Goal: Task Accomplishment & Management: Use online tool/utility

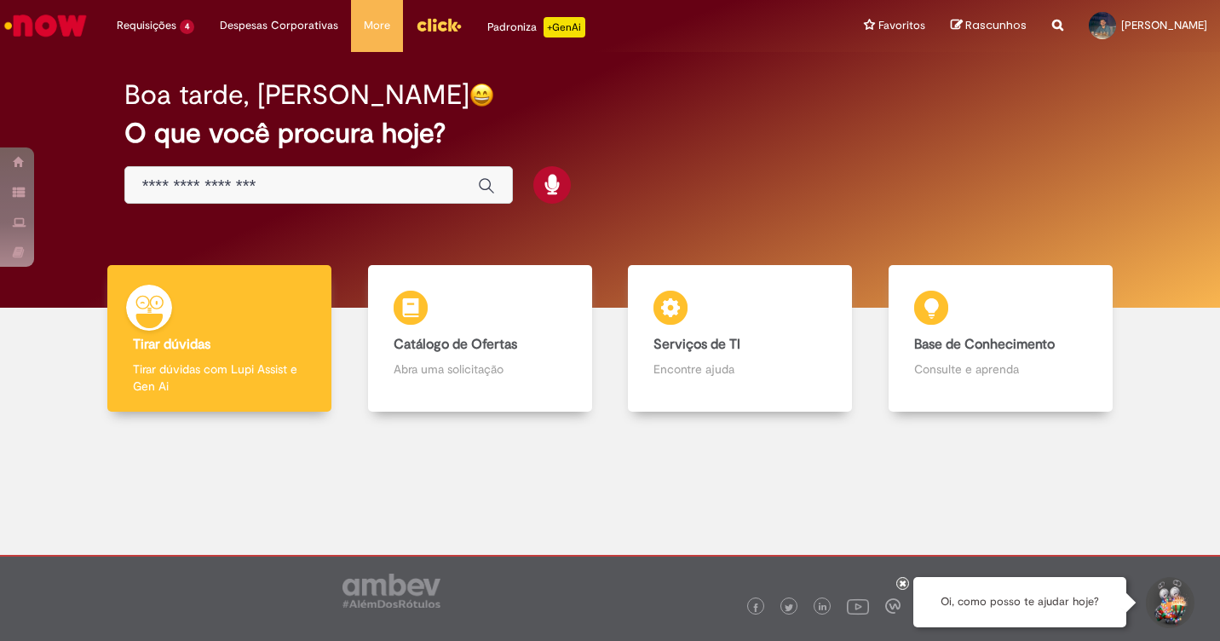
click at [315, 182] on input "Basta digitar aqui" at bounding box center [301, 186] width 319 height 20
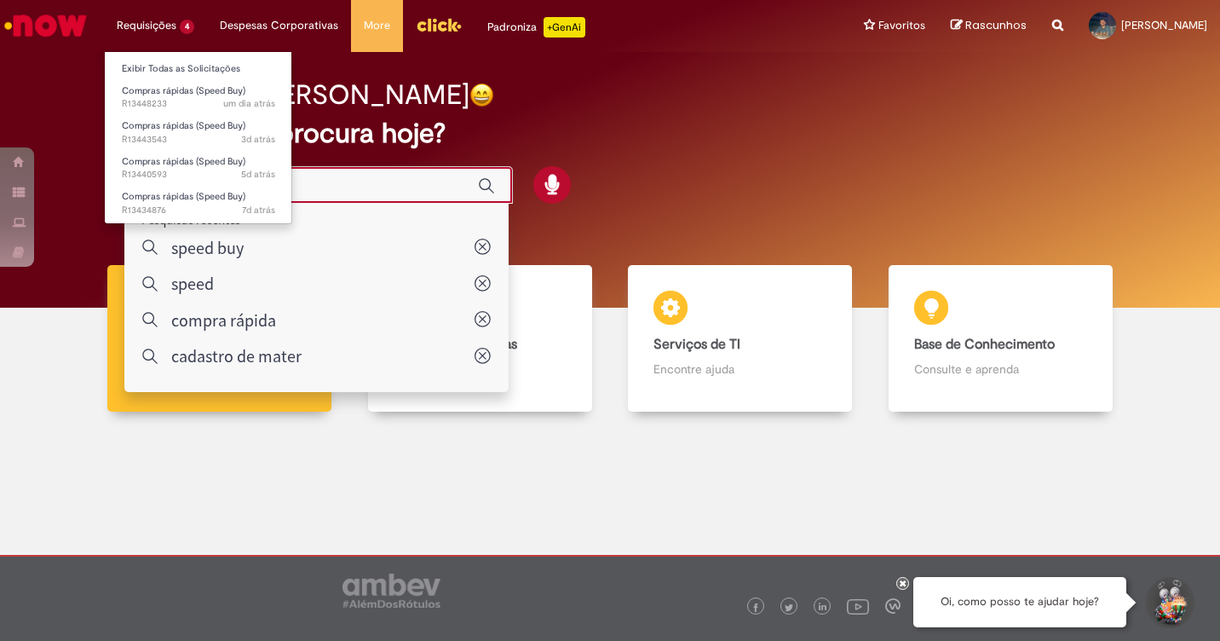
click at [177, 21] on li "Requisições 4 Exibir Todas as Solicitações Compras rápidas (Speed Buy) um dia a…" at bounding box center [155, 25] width 103 height 51
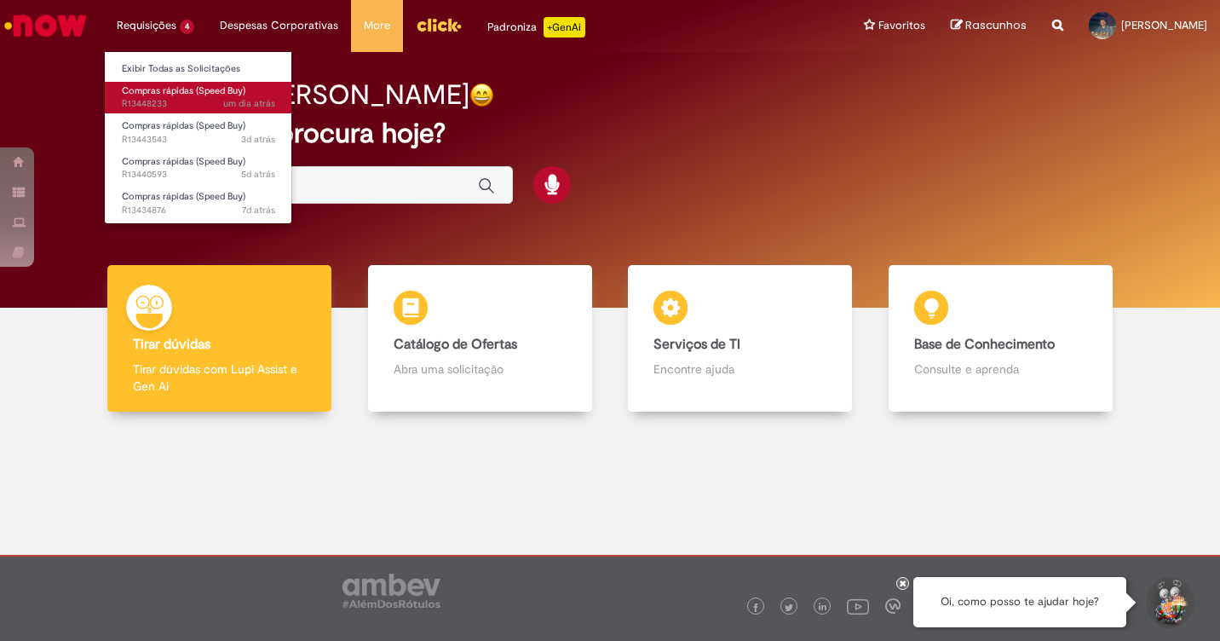
click at [212, 97] on link "Compras rápidas (Speed Buy) um dia atrás um dia atrás R13448233" at bounding box center [198, 98] width 187 height 32
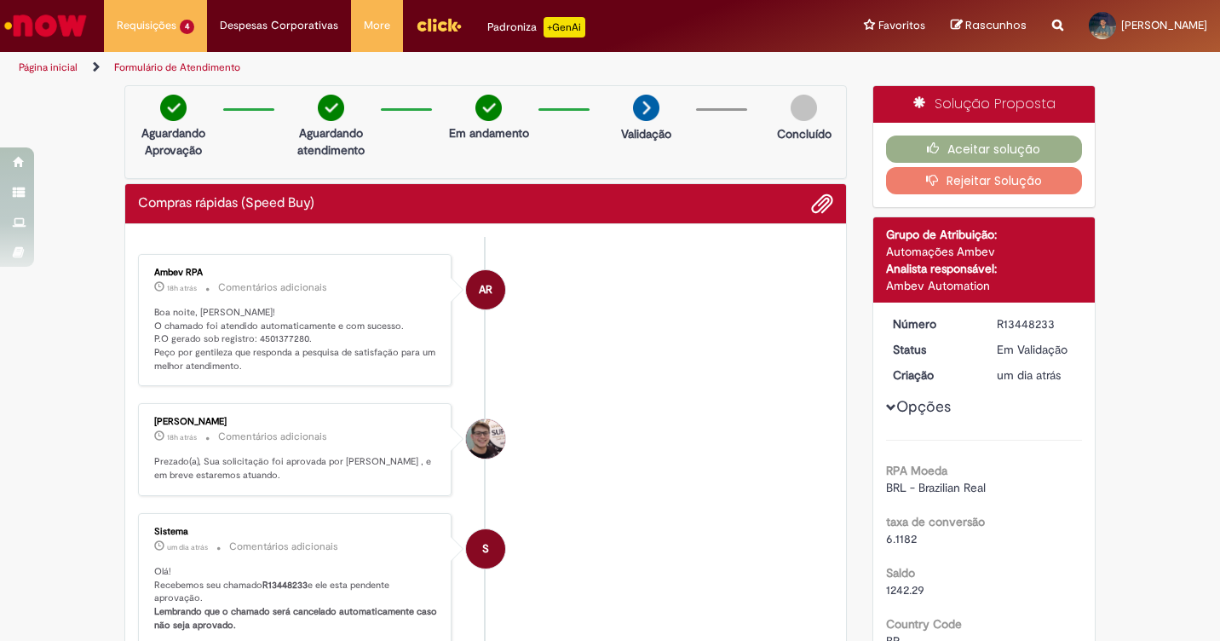
scroll to position [426, 0]
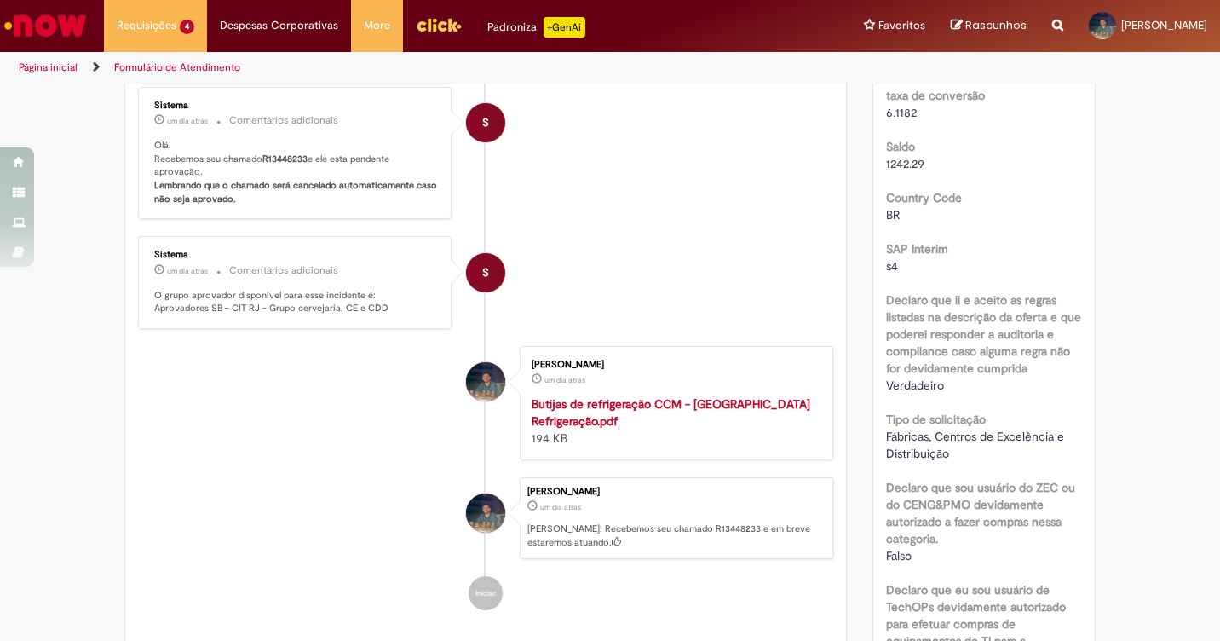
click at [655, 418] on strong "Butijas de refrigeração CCM - [GEOGRAPHIC_DATA] Refrigeração.pdf" at bounding box center [670, 412] width 279 height 32
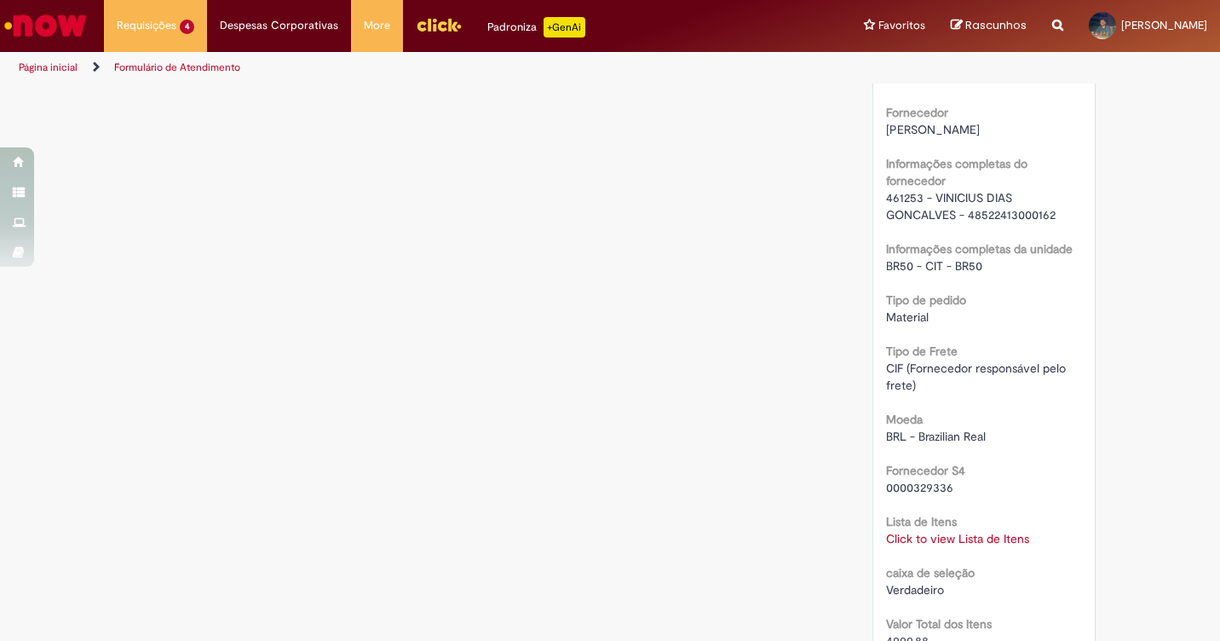
scroll to position [1465, 0]
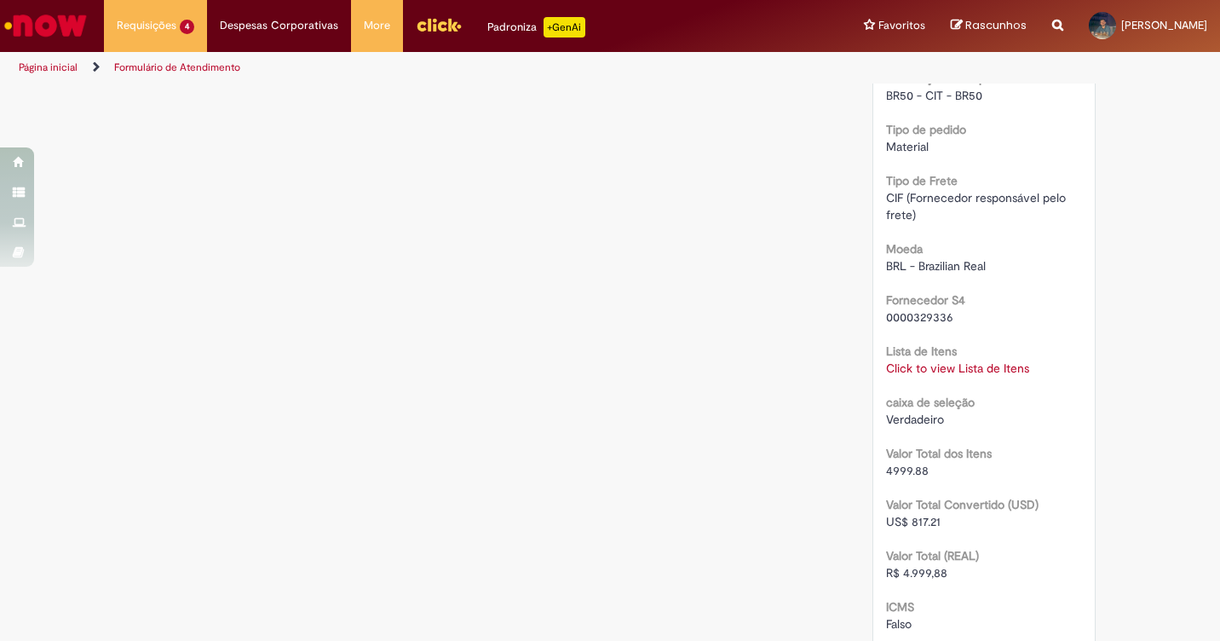
click at [929, 370] on link "Click to view Lista de Itens" at bounding box center [957, 367] width 143 height 15
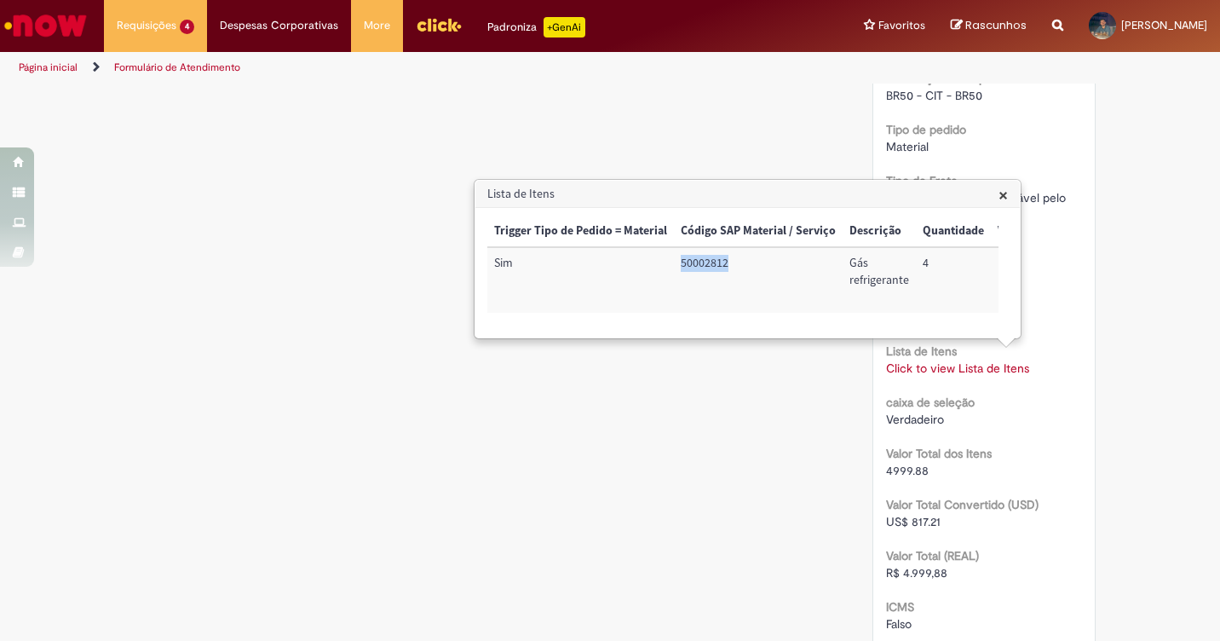
drag, startPoint x: 681, startPoint y: 262, endPoint x: 728, endPoint y: 264, distance: 47.7
click at [728, 264] on td "50002812" at bounding box center [758, 280] width 169 height 66
copy td "50002812"
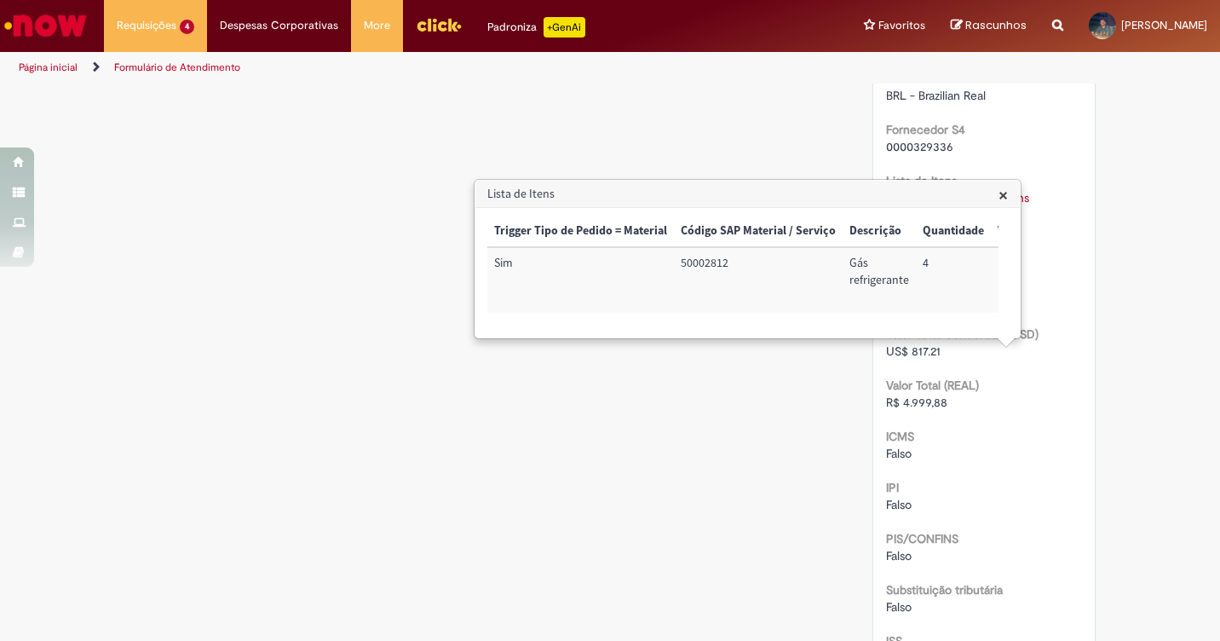
click at [1034, 491] on div "IPI [GEOGRAPHIC_DATA]" at bounding box center [984, 493] width 197 height 38
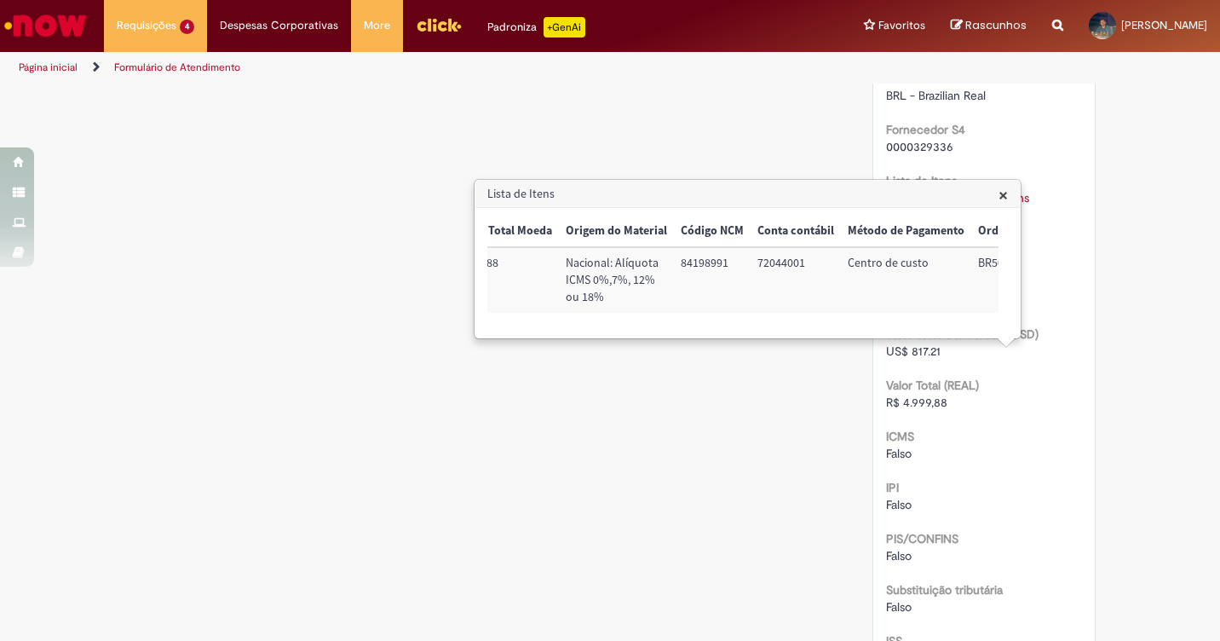
click at [1002, 200] on span "×" at bounding box center [1002, 194] width 9 height 23
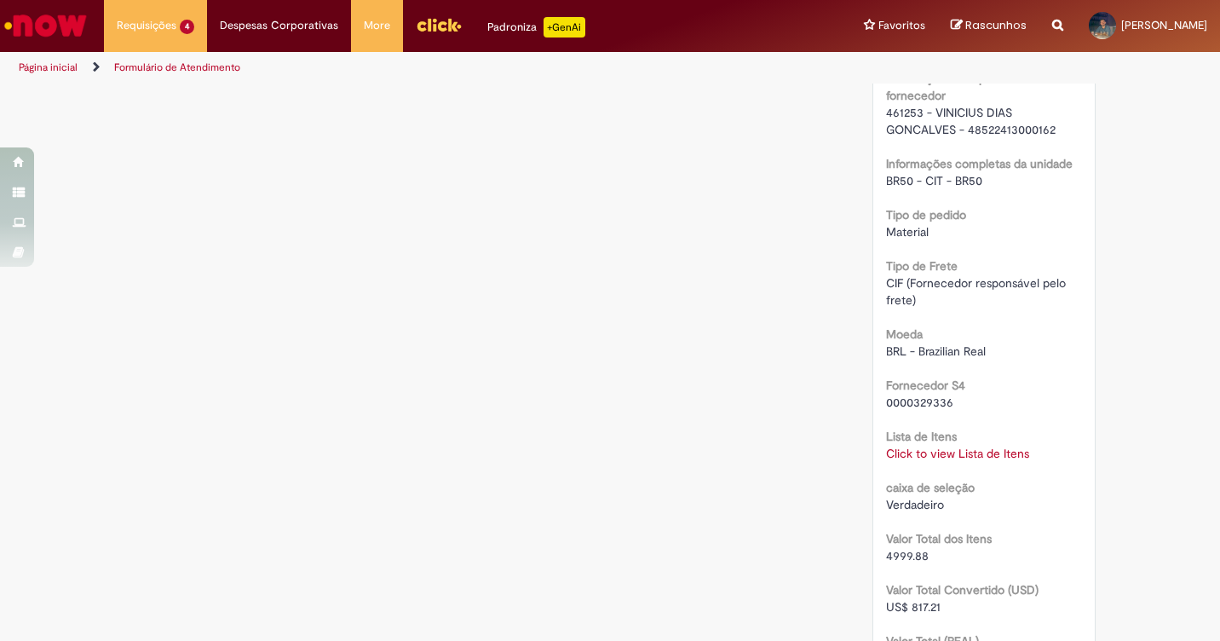
scroll to position [1295, 0]
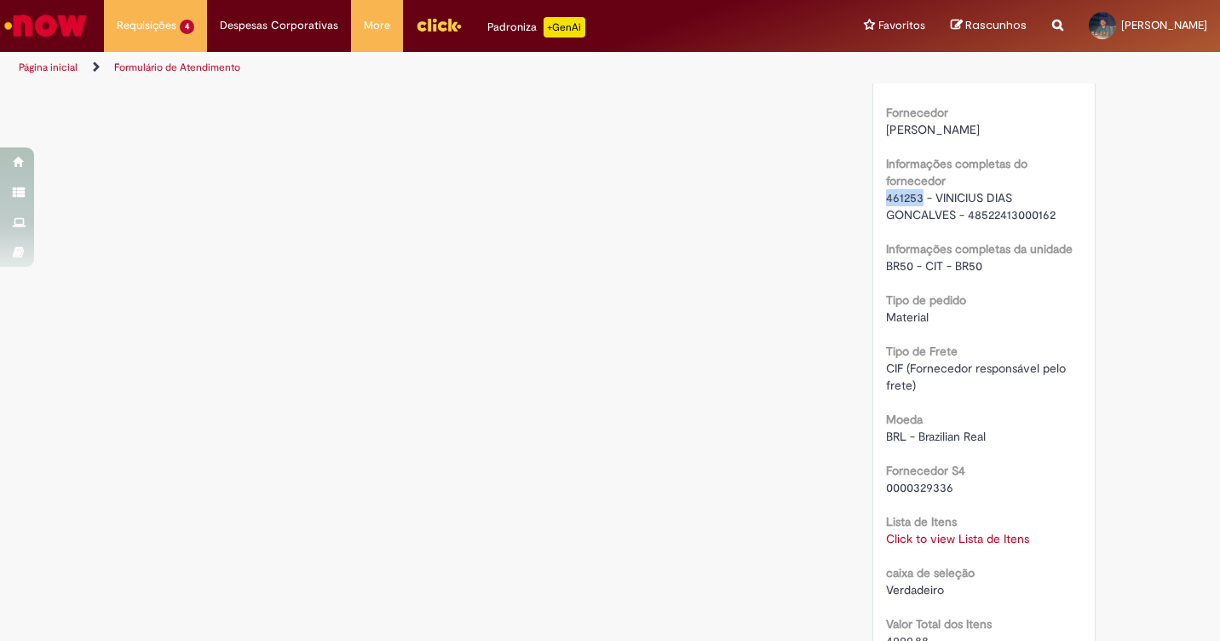
drag, startPoint x: 914, startPoint y: 197, endPoint x: 878, endPoint y: 196, distance: 35.8
click at [878, 196] on div "Número R13448233 Status Em [GEOGRAPHIC_DATA] Criação um dia atrás um dia atrás …" at bounding box center [984, 165] width 222 height 2314
copy span "461253"
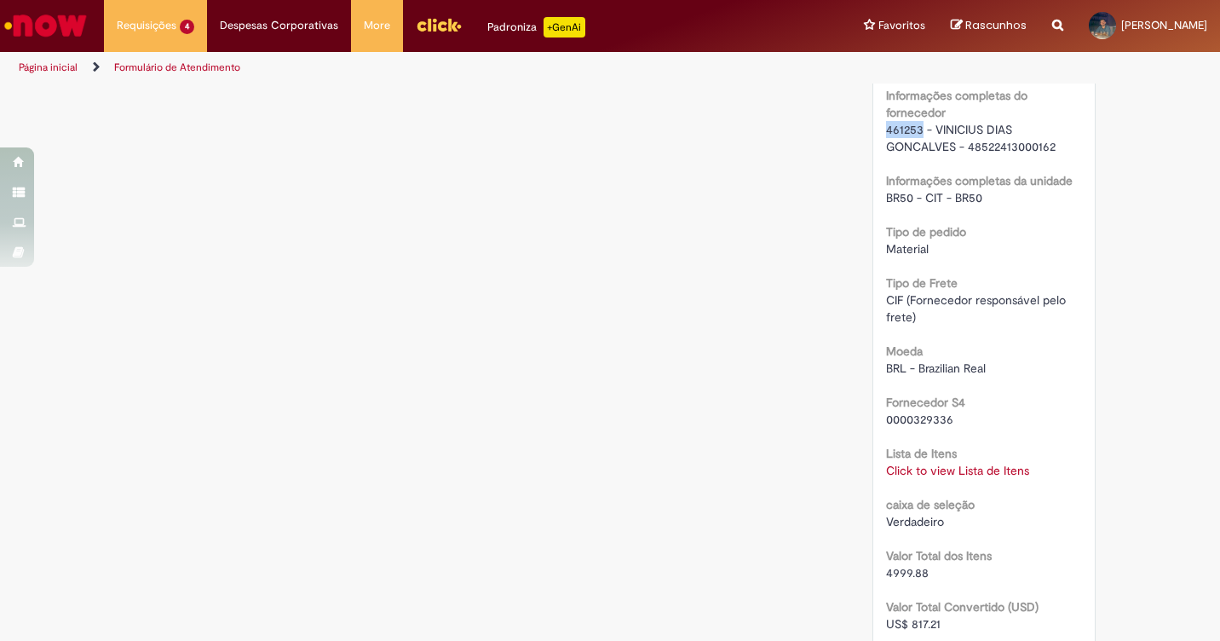
scroll to position [1533, 0]
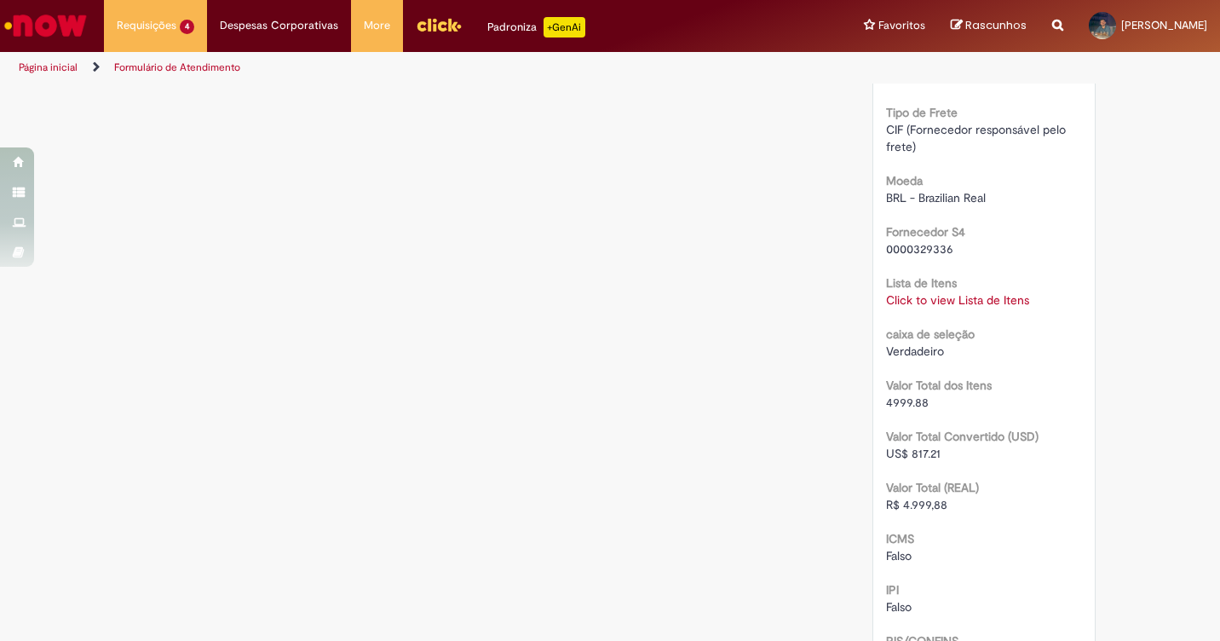
click at [915, 299] on link "Click to view Lista de Itens" at bounding box center [957, 299] width 143 height 15
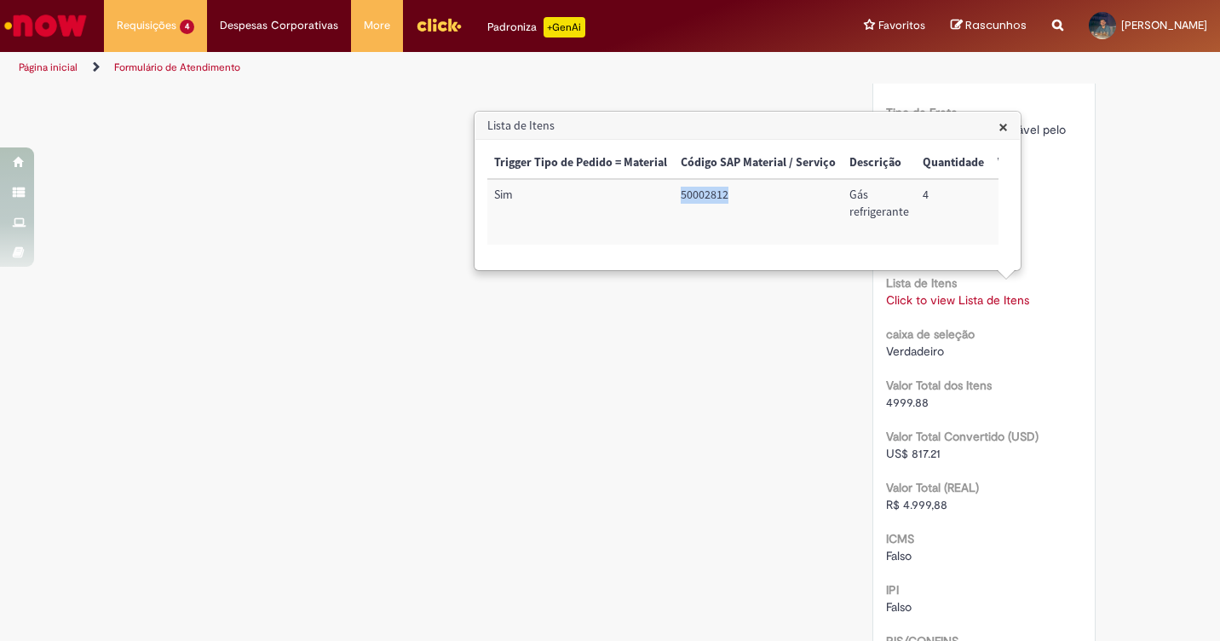
drag, startPoint x: 681, startPoint y: 197, endPoint x: 730, endPoint y: 191, distance: 48.9
click at [730, 191] on td "50002812" at bounding box center [758, 212] width 169 height 66
copy td "50002812"
click at [999, 122] on span "×" at bounding box center [1002, 125] width 9 height 23
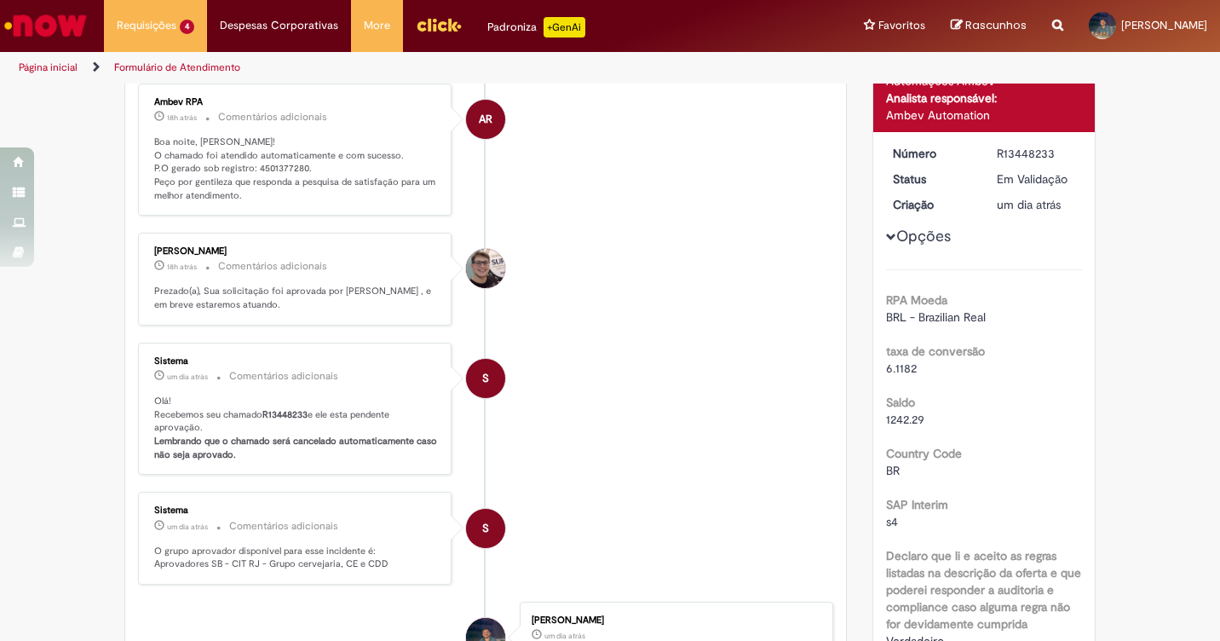
scroll to position [85, 0]
